Goal: Find specific page/section: Find specific page/section

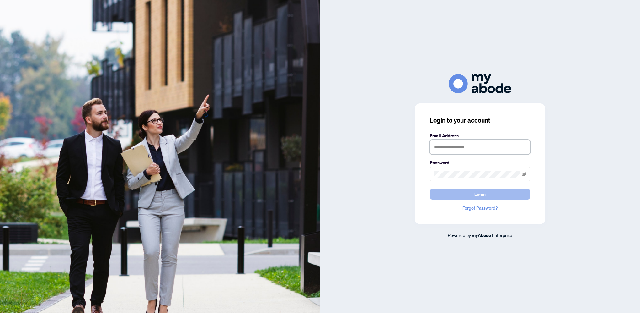
type input "**********"
click at [466, 194] on button "Login" at bounding box center [480, 194] width 100 height 11
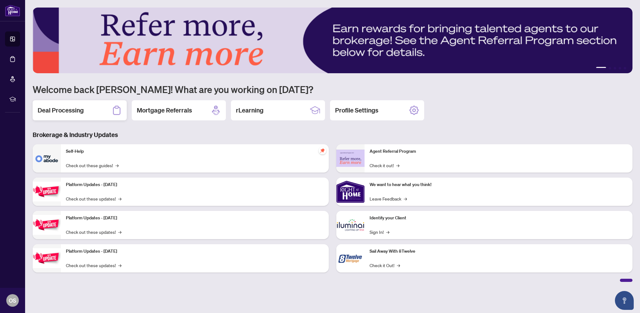
click at [64, 107] on h2 "Deal Processing" at bounding box center [61, 110] width 46 height 9
